Goal: Task Accomplishment & Management: Use online tool/utility

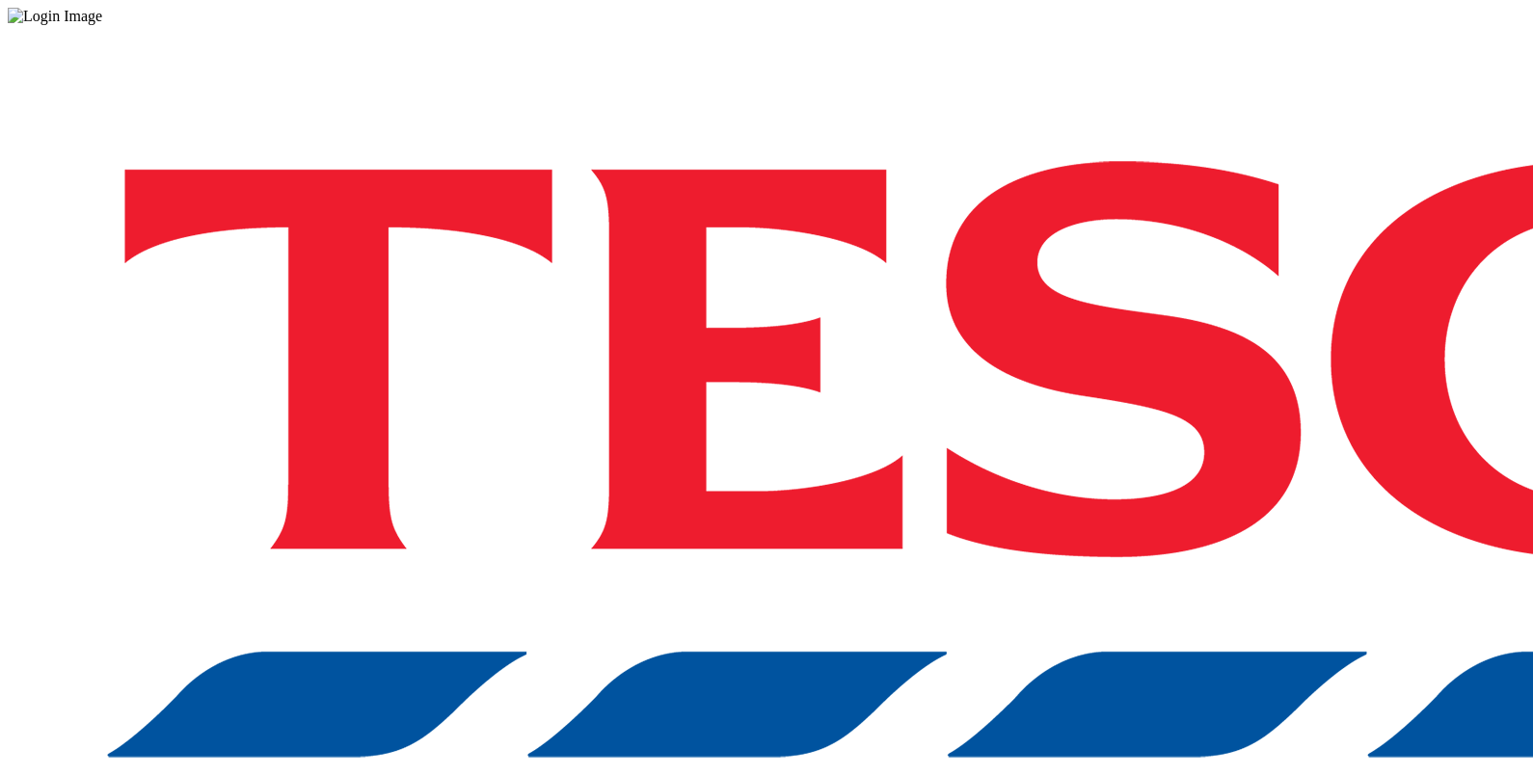
click at [1072, 484] on div "Log in to the Spectra’s dashboard using [PERSON_NAME]’s credentials. If you don…" at bounding box center [766, 504] width 1517 height 958
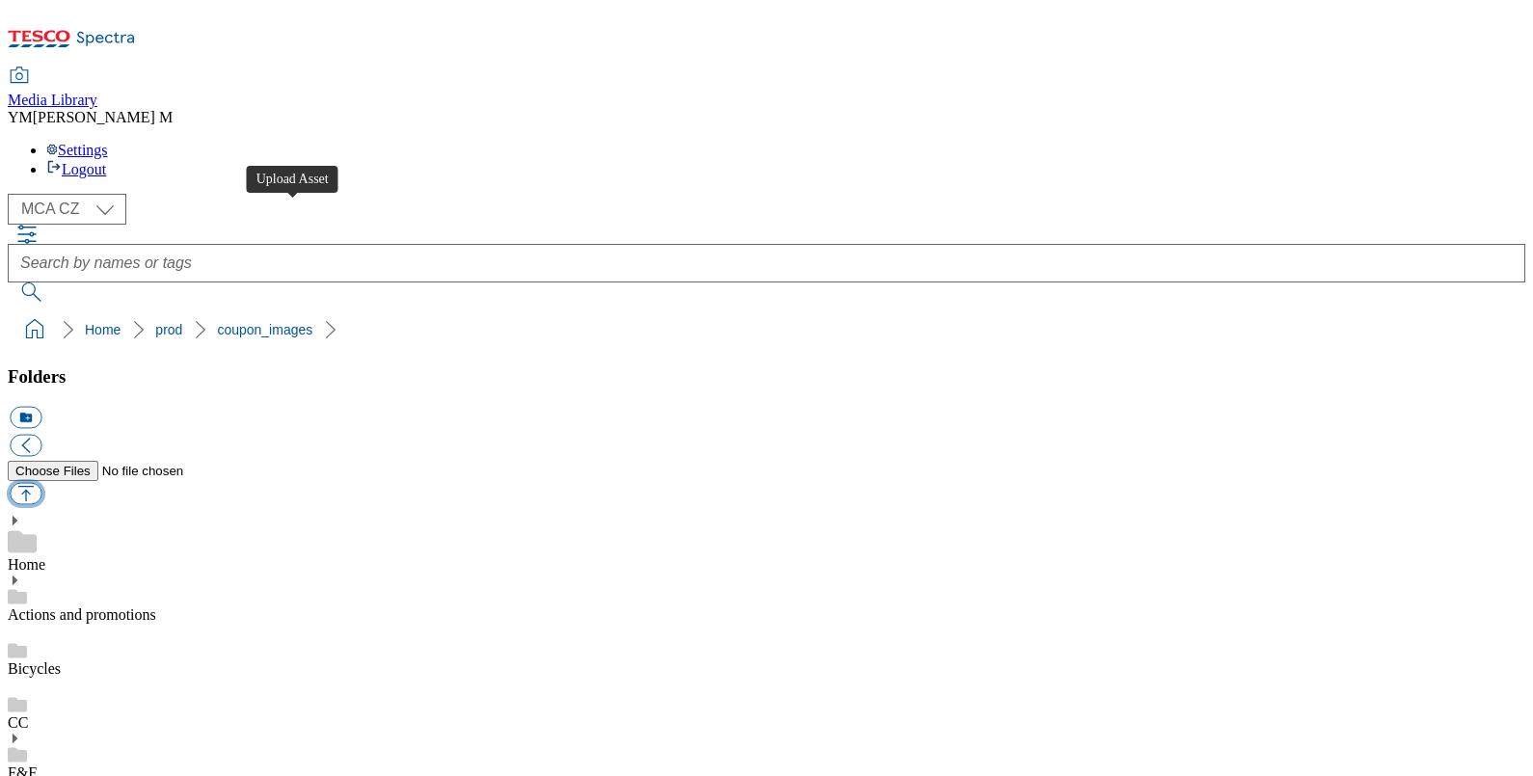
click at [41, 483] on button "button" at bounding box center [26, 494] width 32 height 22
type input "C:\fakepath\XD7_1101_F.jpg"
